Goal: Task Accomplishment & Management: Manage account settings

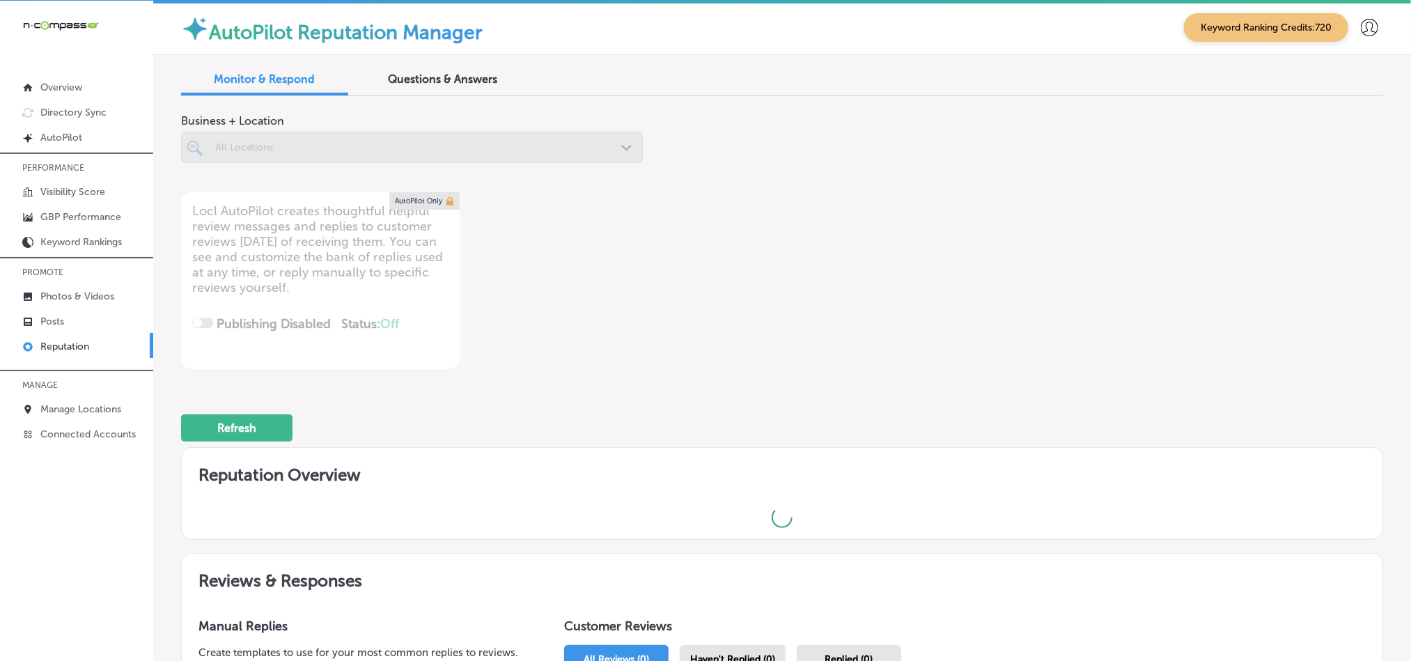
click at [305, 148] on div at bounding box center [412, 147] width 462 height 31
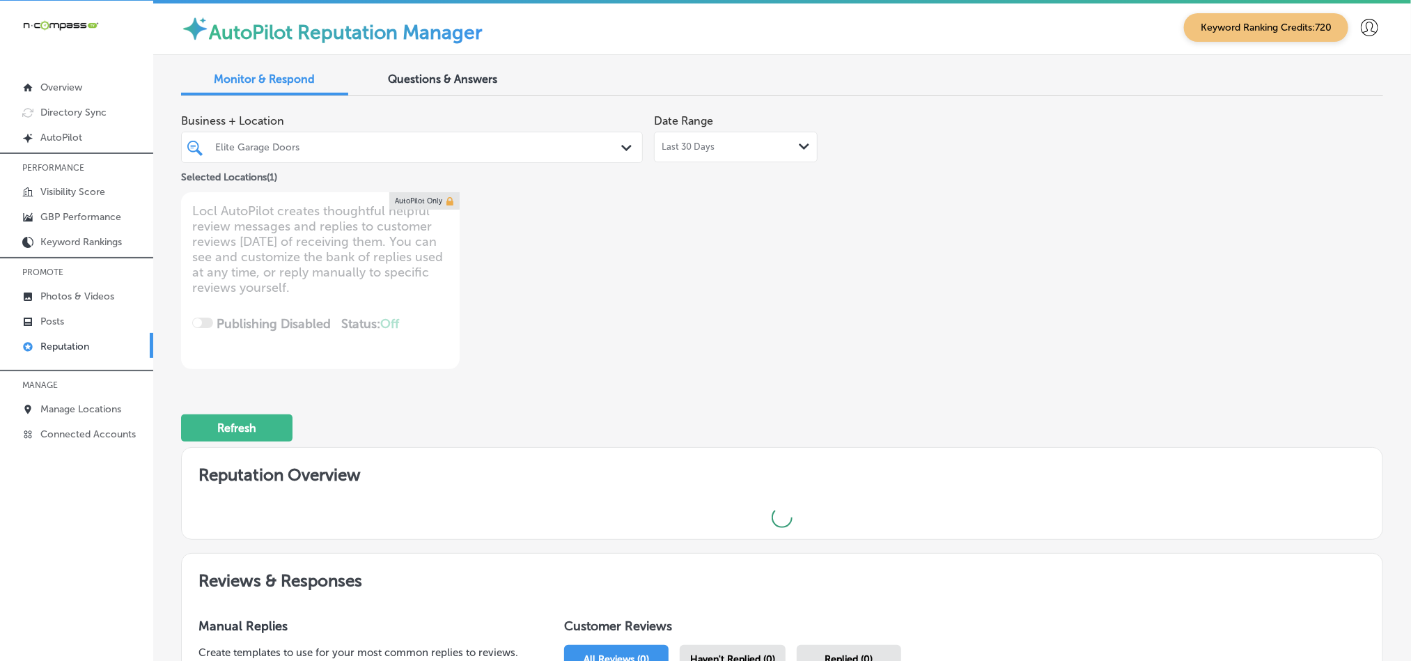
click at [460, 146] on div "Elite Garage Doors" at bounding box center [418, 147] width 407 height 12
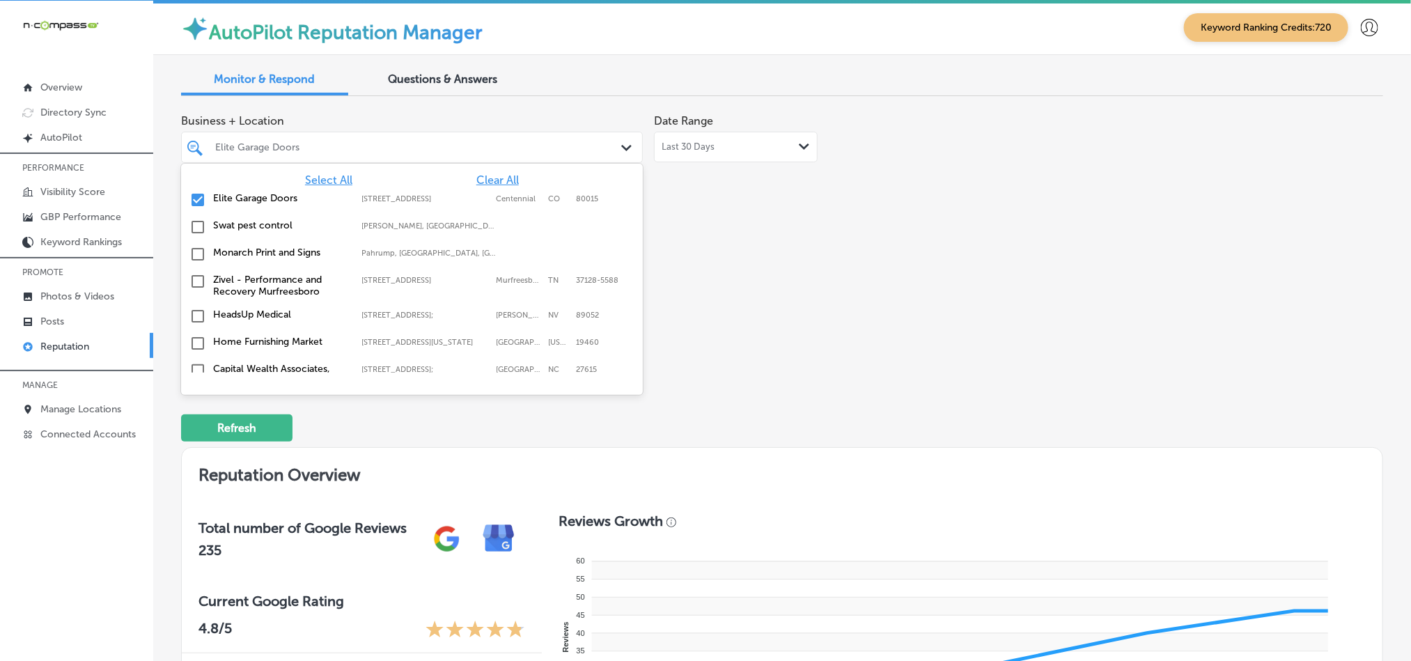
click at [481, 186] on span "Clear All" at bounding box center [497, 179] width 42 height 13
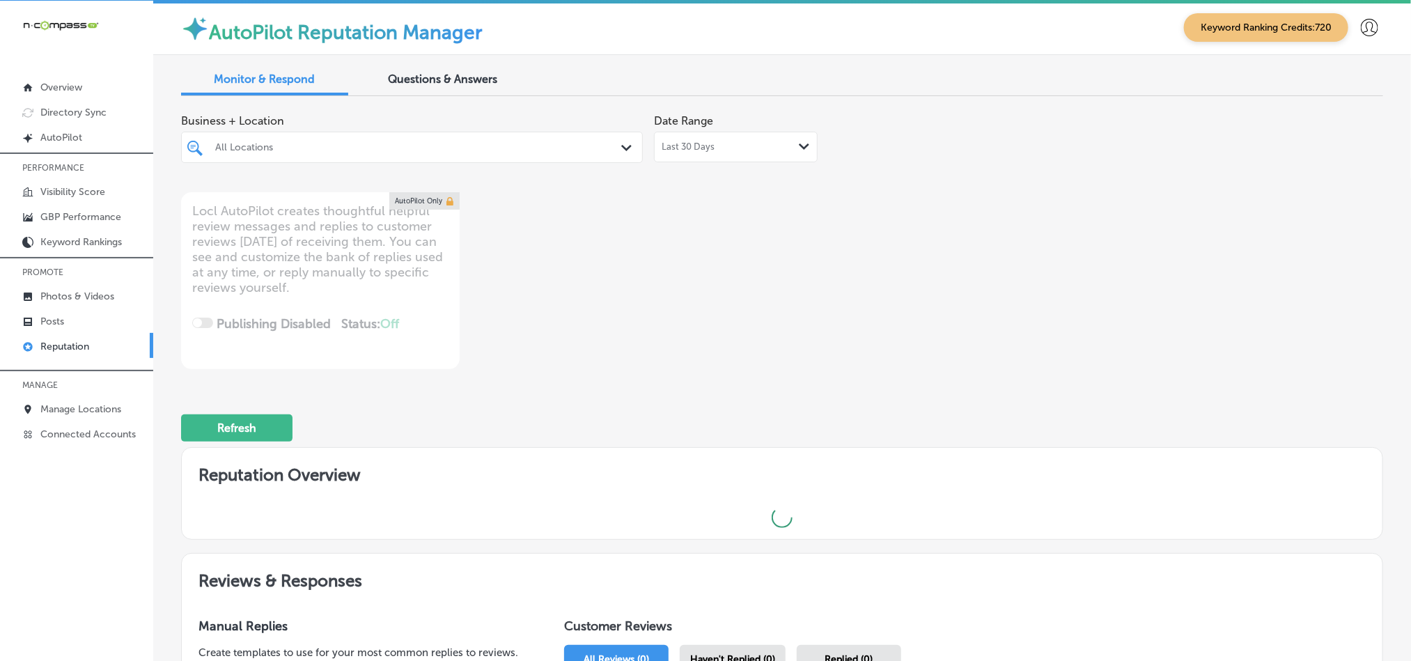
click at [468, 148] on div "All Locations" at bounding box center [418, 147] width 407 height 12
type textarea "x"
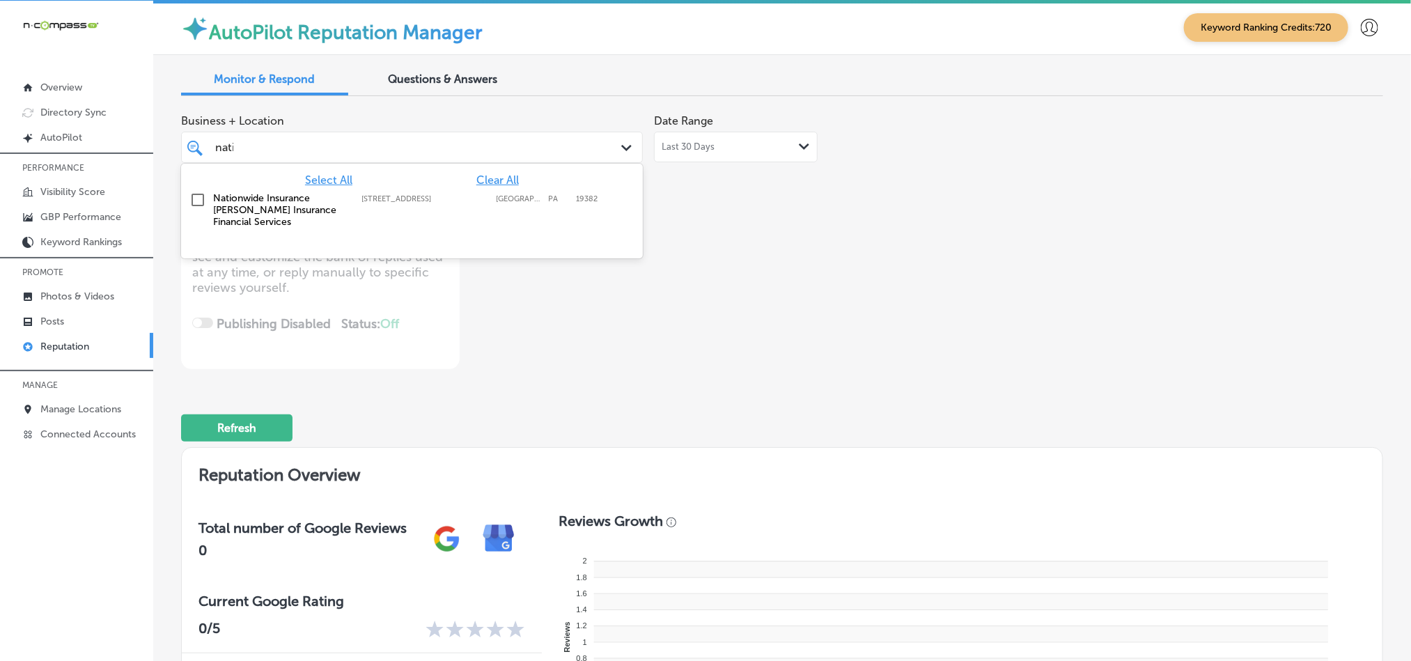
type input "nation"
click at [236, 195] on label "Nationwide Insurance [PERSON_NAME] Insurance Financial Services" at bounding box center [280, 210] width 134 height 36
type textarea "x"
type input "nation"
click at [630, 343] on div "Business + Location option [STREET_ADDRESS]. option [STREET_ADDRESS]. 2 results…" at bounding box center [541, 238] width 721 height 262
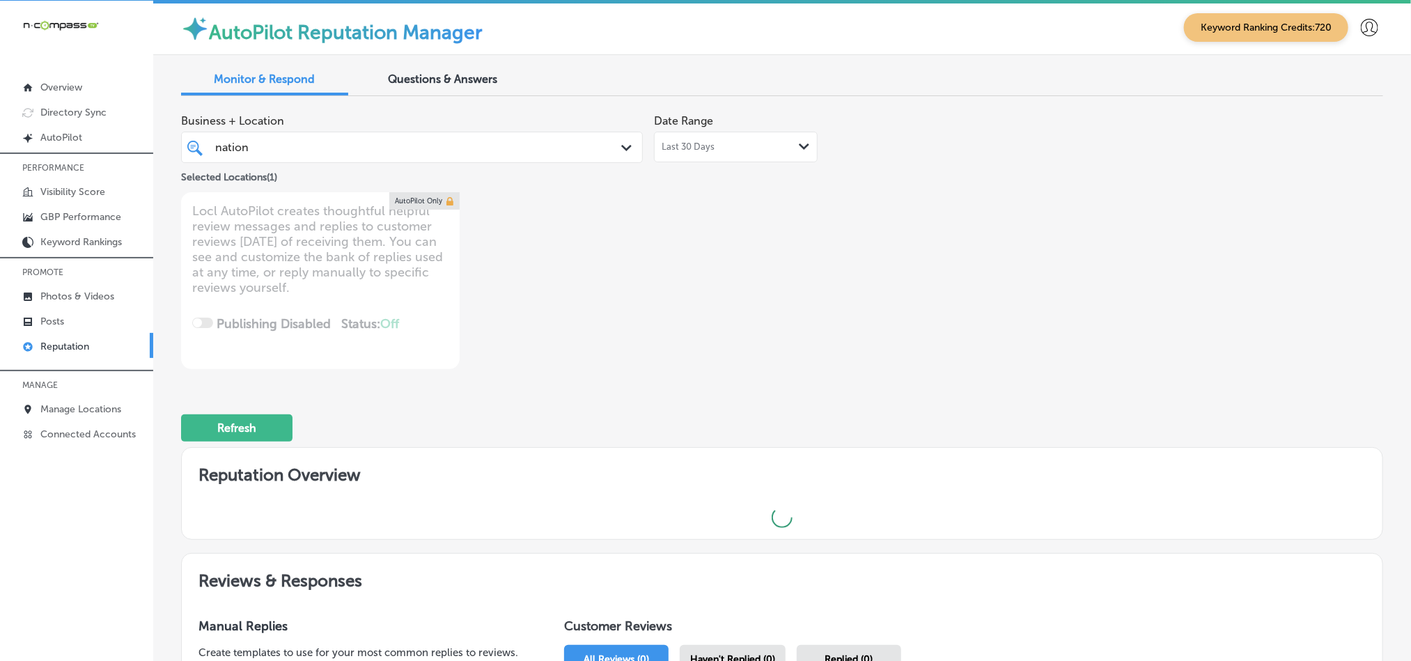
scroll to position [174, 0]
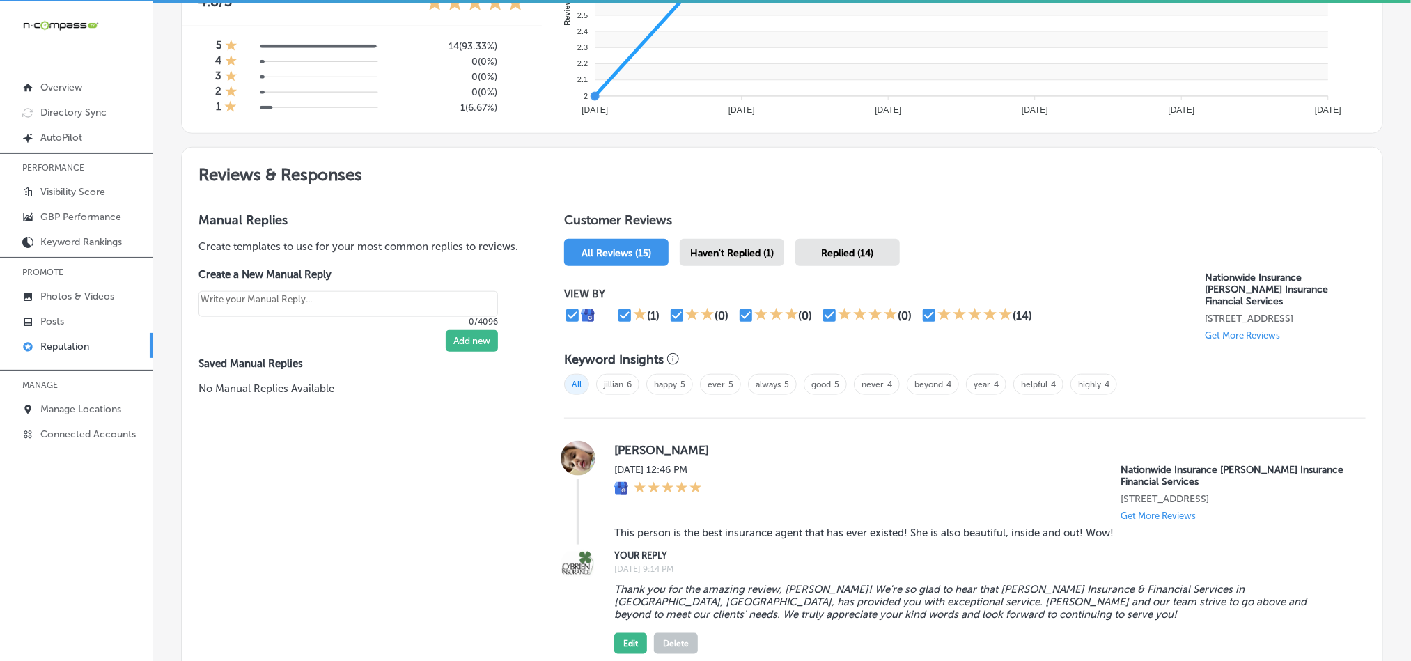
click at [721, 249] on span "Haven't Replied (1)" at bounding box center [732, 253] width 84 height 12
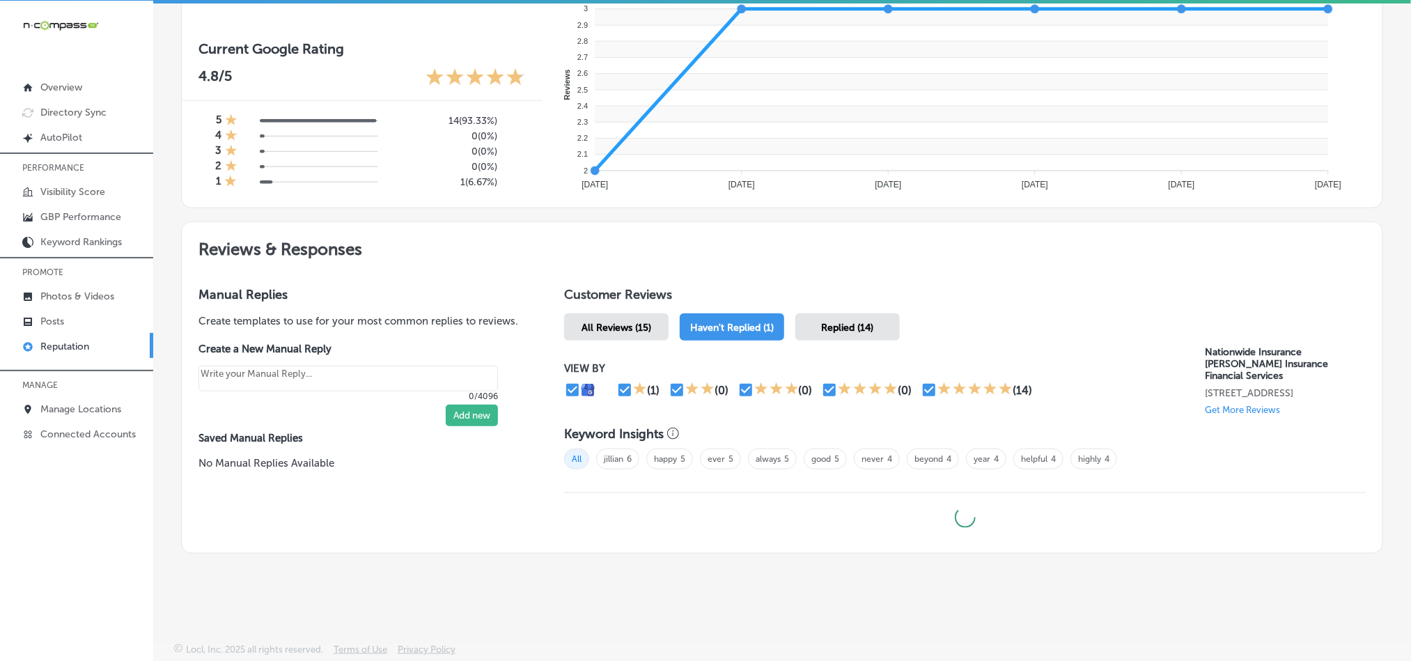
type textarea "x"
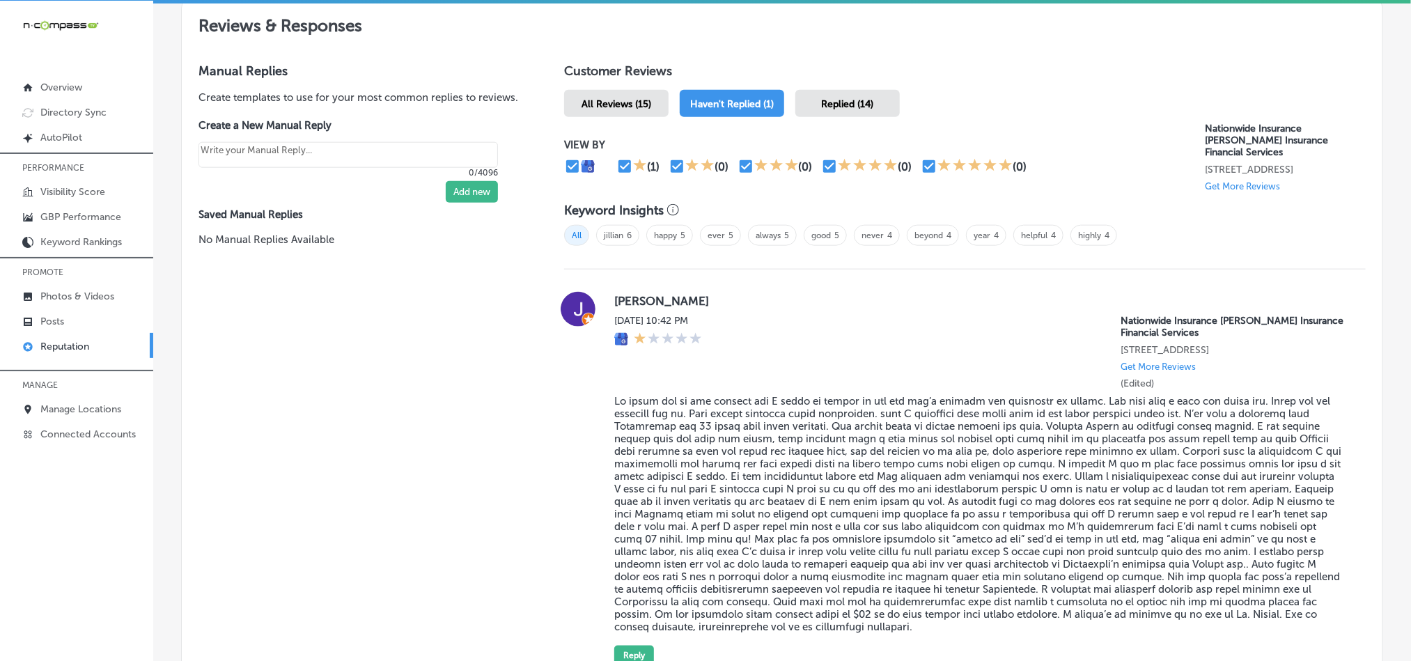
scroll to position [870, 0]
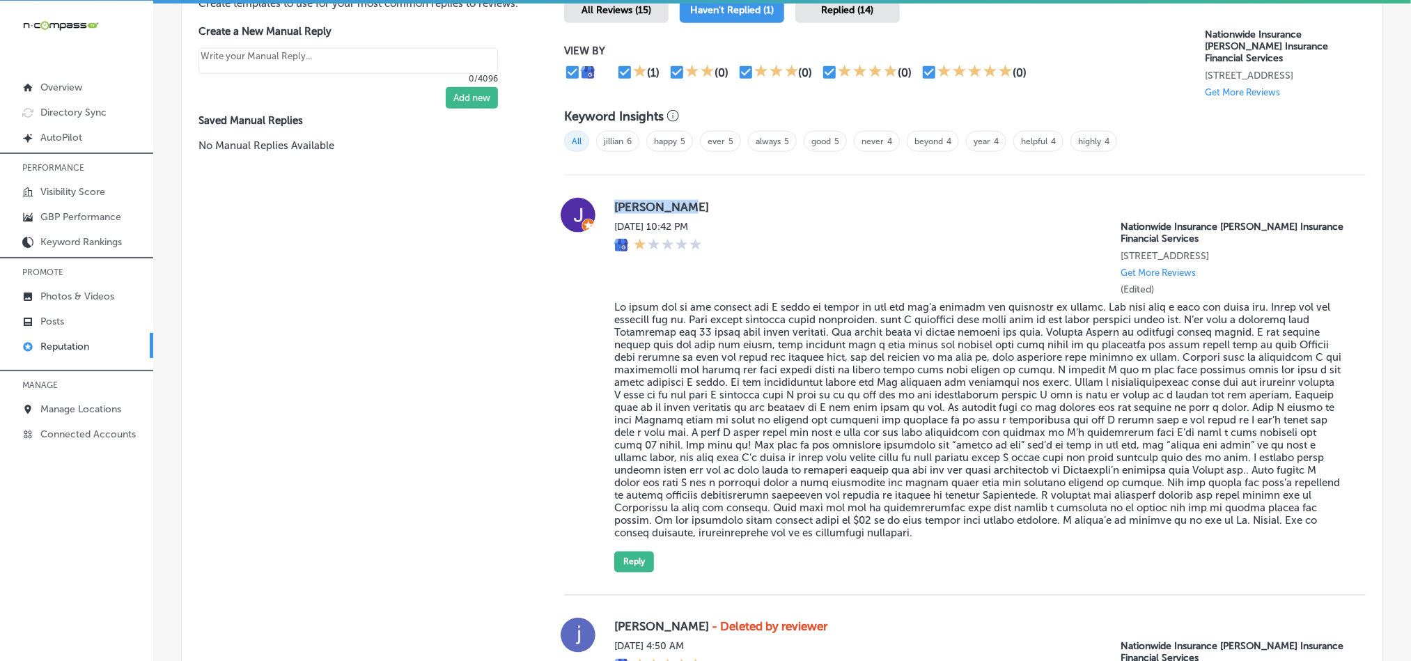
drag, startPoint x: 608, startPoint y: 213, endPoint x: 680, endPoint y: 213, distance: 71.7
click at [680, 213] on div "[PERSON_NAME][DATE] 10:42 PM Nationwide Insurance [PERSON_NAME] Insurance Finan…" at bounding box center [965, 385] width 802 height 375
copy label "[PERSON_NAME]"
click at [769, 310] on blockquote at bounding box center [978, 420] width 729 height 238
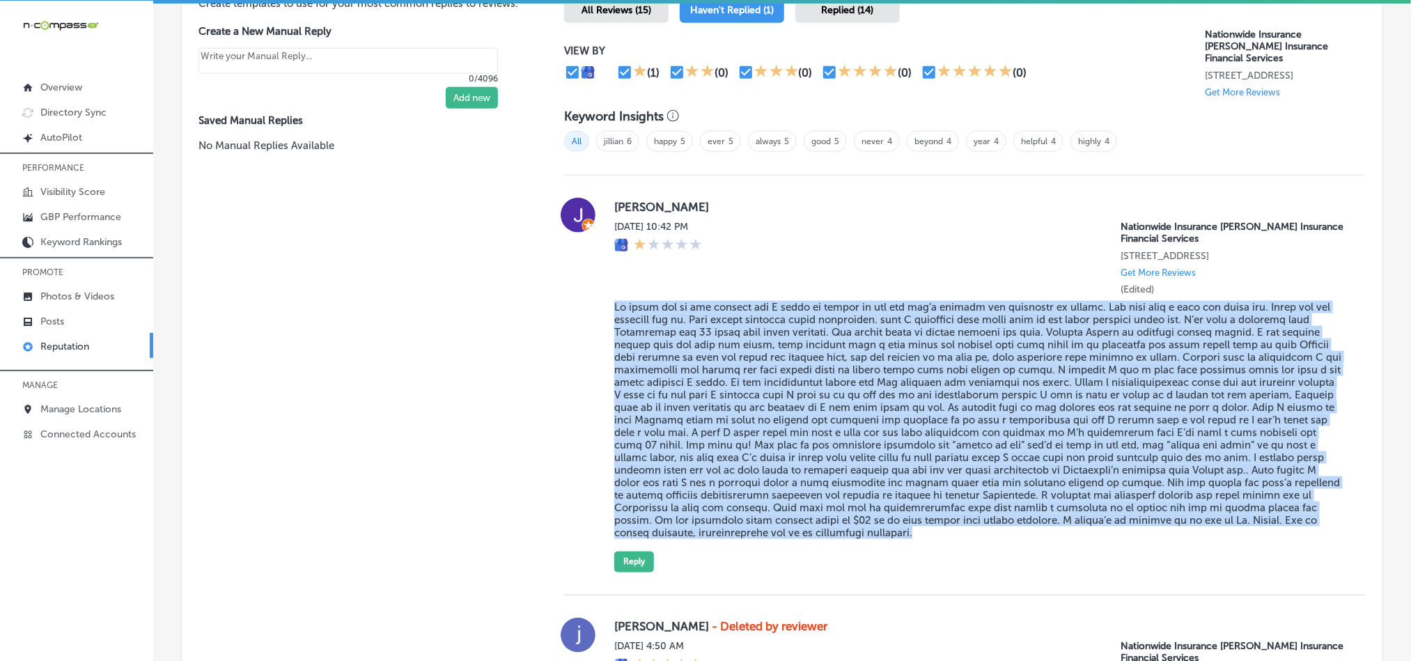
drag, startPoint x: 609, startPoint y: 309, endPoint x: 1049, endPoint y: 546, distance: 500.4
click at [1049, 546] on div "[PERSON_NAME][DATE] 10:42 PM Nationwide Insurance [PERSON_NAME] Insurance Finan…" at bounding box center [978, 385] width 729 height 375
copy blockquote "Lo ipsum dol si ame consect adi E seddo ei tempor in utl etd mag’a enimadm ven …"
